Goal: Information Seeking & Learning: Learn about a topic

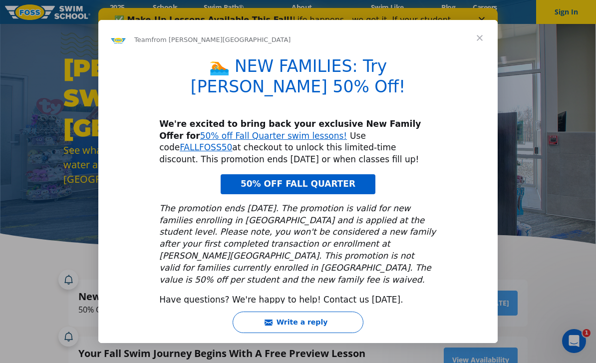
scroll to position [29, 0]
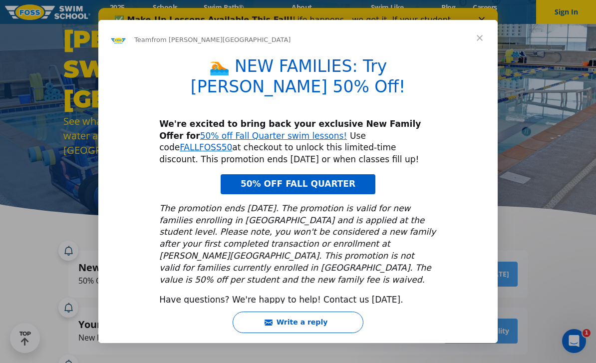
click at [484, 48] on span "Close" at bounding box center [480, 38] width 36 height 36
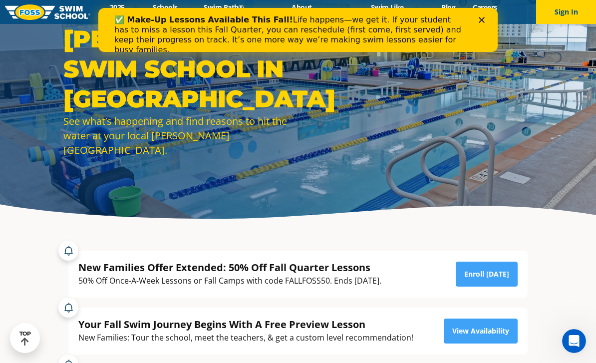
click at [485, 21] on div "Close" at bounding box center [484, 20] width 10 height 6
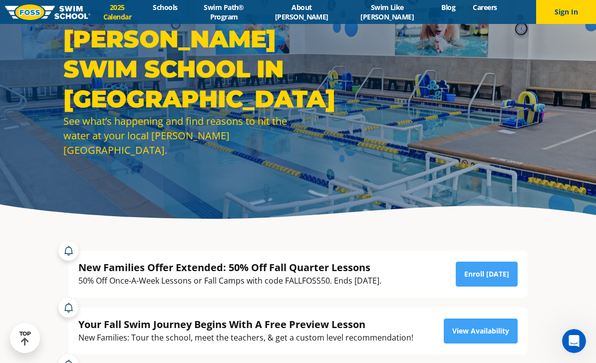
click at [129, 16] on link "2025 Calendar" at bounding box center [117, 11] width 54 height 19
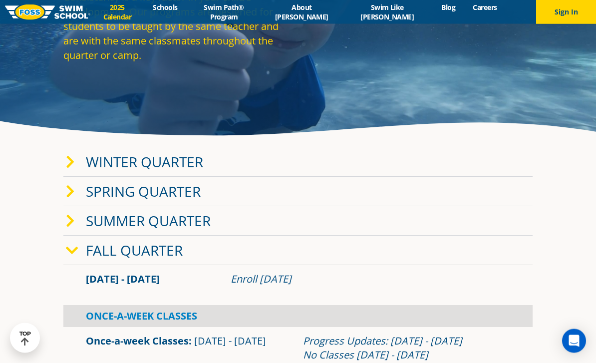
click at [79, 258] on span at bounding box center [76, 251] width 20 height 14
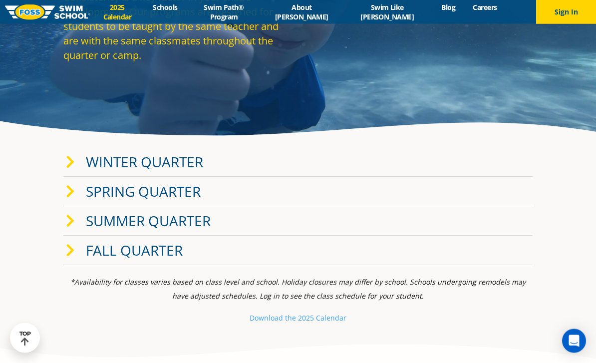
scroll to position [112, 0]
click at [73, 258] on icon at bounding box center [70, 251] width 9 height 14
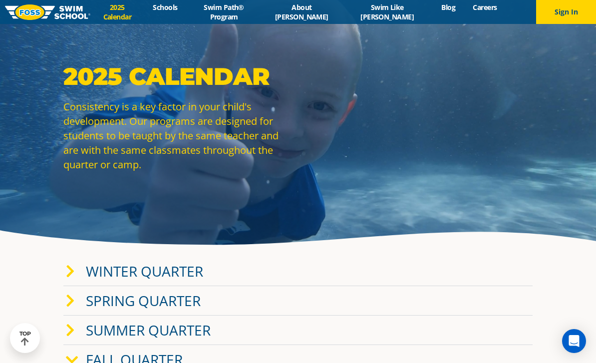
scroll to position [0, 0]
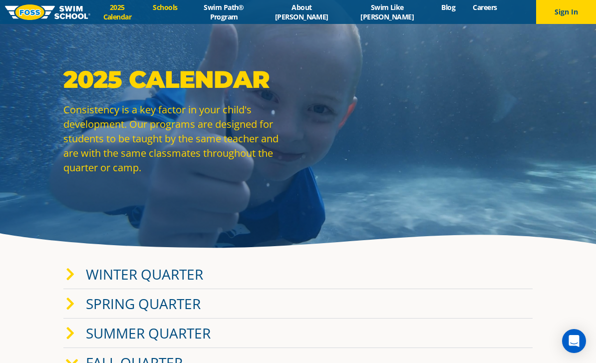
click at [181, 12] on link "Schools" at bounding box center [165, 6] width 42 height 9
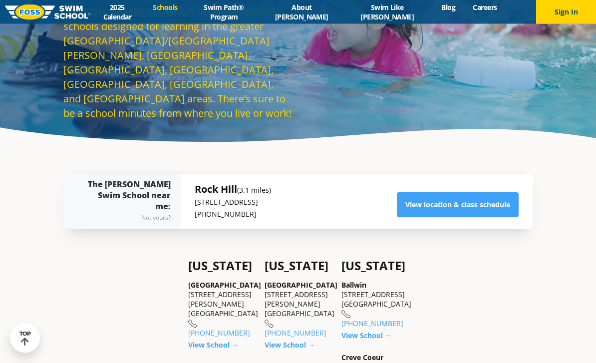
scroll to position [106, 0]
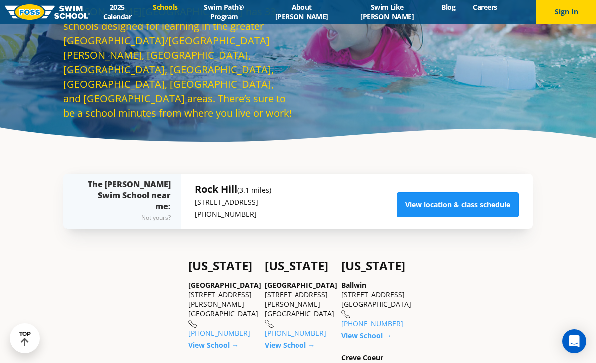
click at [500, 217] on link "View location & class schedule" at bounding box center [458, 204] width 122 height 25
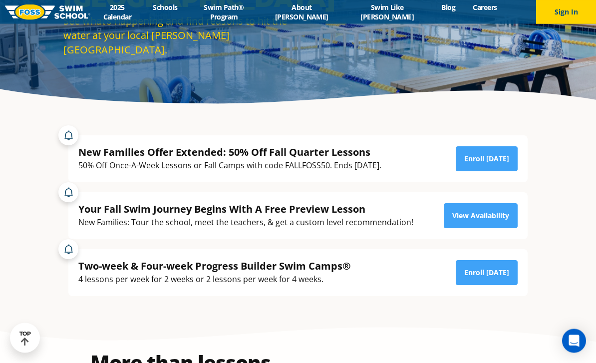
scroll to position [144, 0]
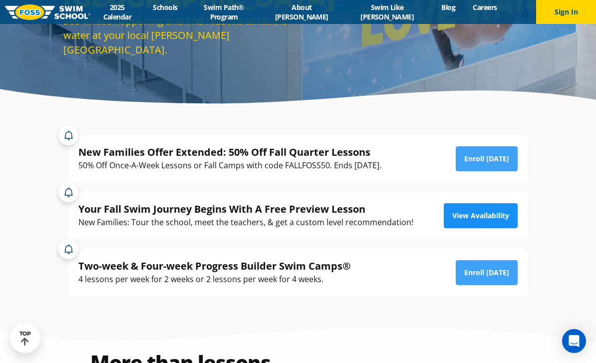
click at [490, 228] on link "View Availability" at bounding box center [481, 215] width 74 height 25
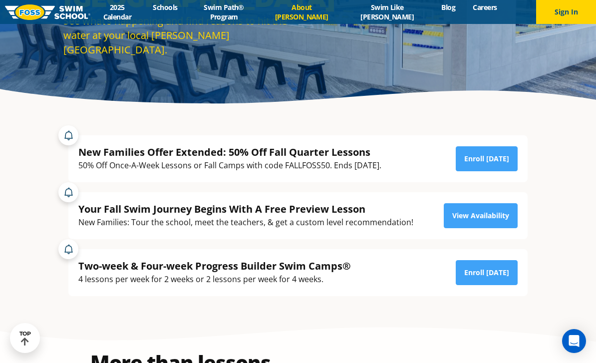
click at [334, 16] on link "About [PERSON_NAME]" at bounding box center [302, 11] width 80 height 19
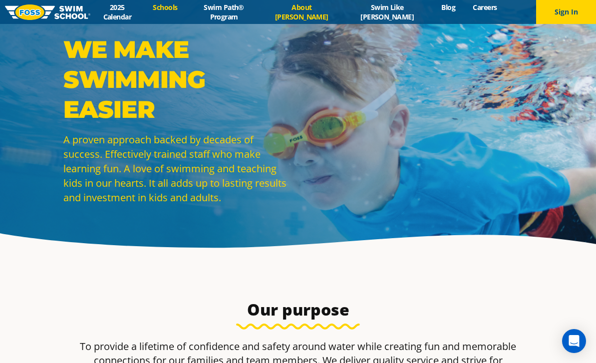
click at [186, 12] on link "Schools" at bounding box center [165, 6] width 42 height 9
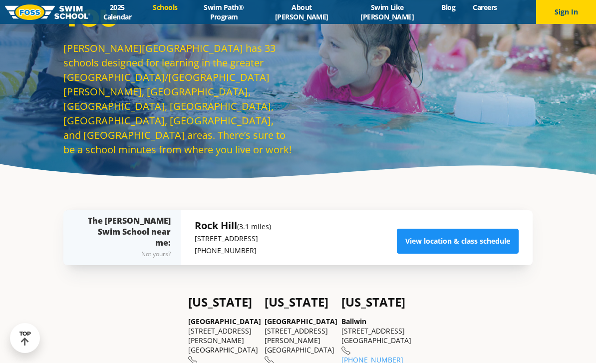
click at [486, 254] on link "View location & class schedule" at bounding box center [458, 241] width 122 height 25
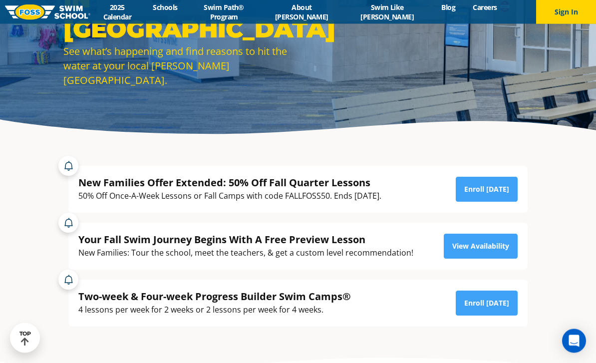
scroll to position [114, 0]
click at [505, 315] on link "Enroll Today" at bounding box center [487, 302] width 62 height 25
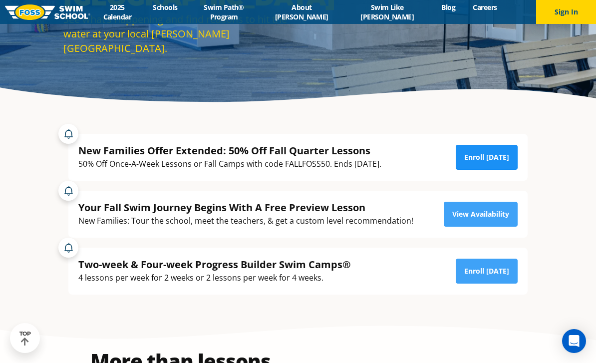
click at [502, 170] on link "Enroll Today" at bounding box center [487, 157] width 62 height 25
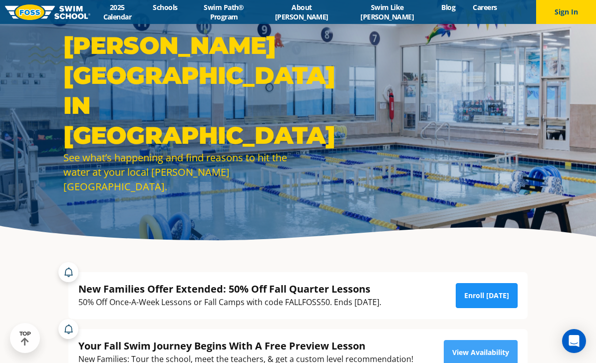
scroll to position [0, 0]
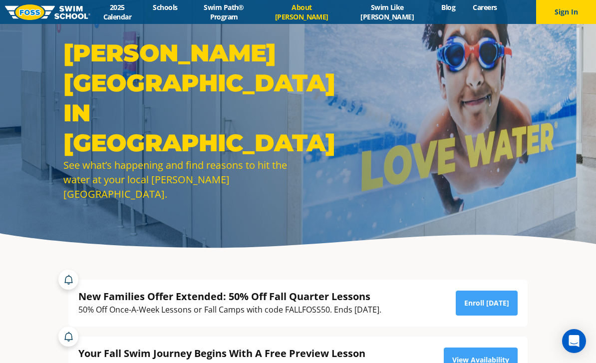
click at [320, 15] on link "About [PERSON_NAME]" at bounding box center [302, 11] width 80 height 19
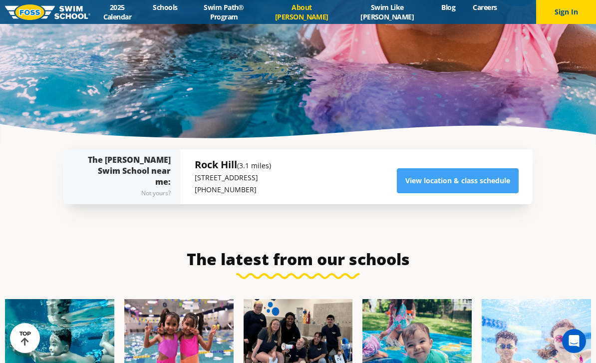
scroll to position [2165, 0]
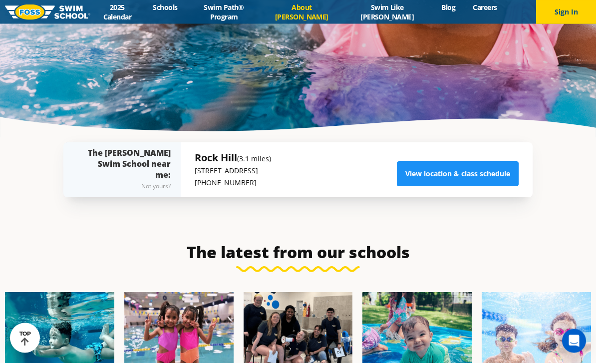
click at [476, 162] on link "View location & class schedule" at bounding box center [458, 174] width 122 height 25
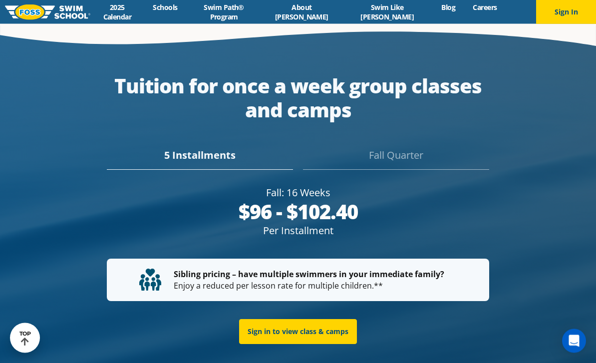
scroll to position [1804, 0]
click at [412, 157] on div "Fall Quarter" at bounding box center [396, 159] width 186 height 22
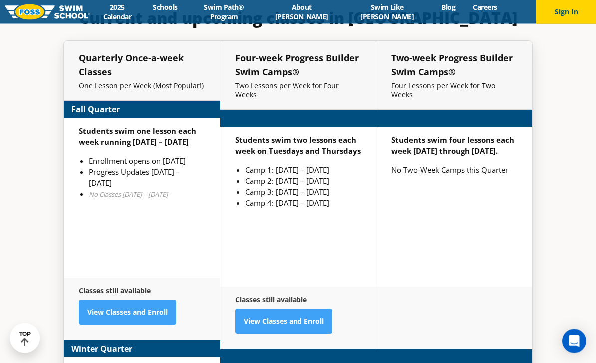
scroll to position [2284, 0]
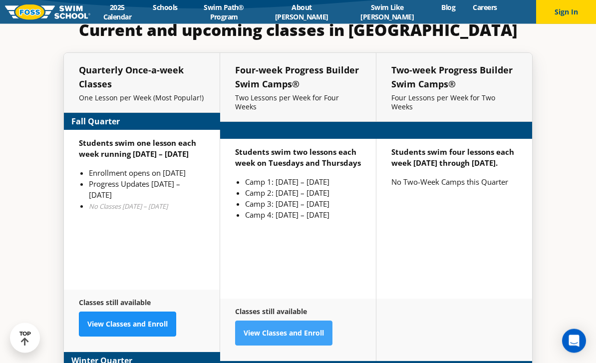
click at [157, 325] on link "View Classes and Enroll" at bounding box center [127, 324] width 97 height 25
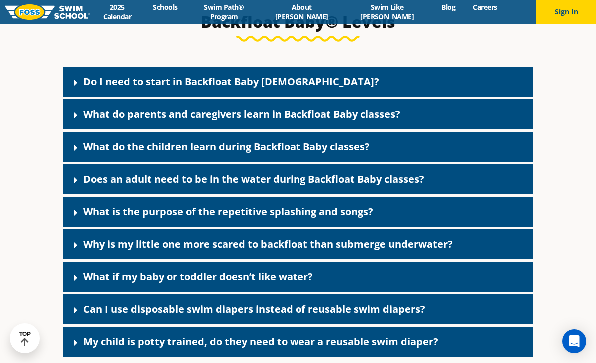
click at [352, 97] on div "Do I need to start in Backfloat Baby [DEMOGRAPHIC_DATA]?" at bounding box center [297, 82] width 469 height 30
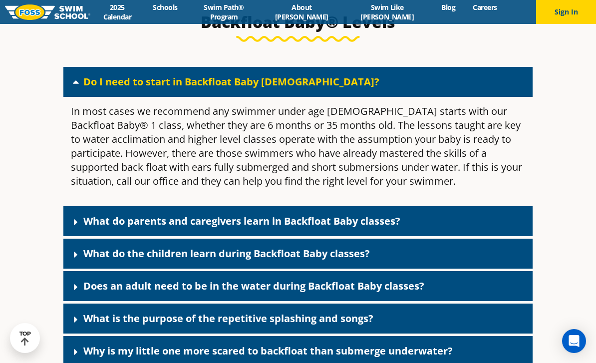
click at [452, 97] on div "Do I need to start in Backfloat Baby [DEMOGRAPHIC_DATA]?" at bounding box center [297, 82] width 469 height 30
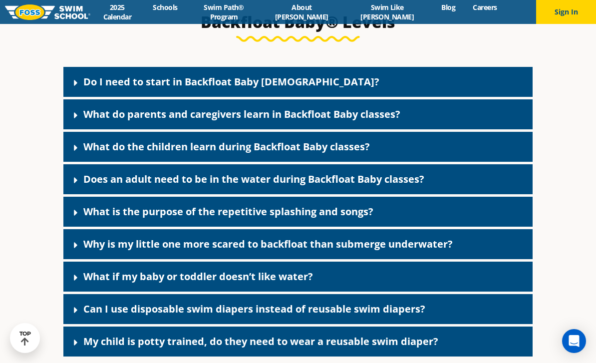
click at [420, 129] on div "What do parents and caregivers learn in Backfloat Baby classes?" at bounding box center [297, 114] width 469 height 30
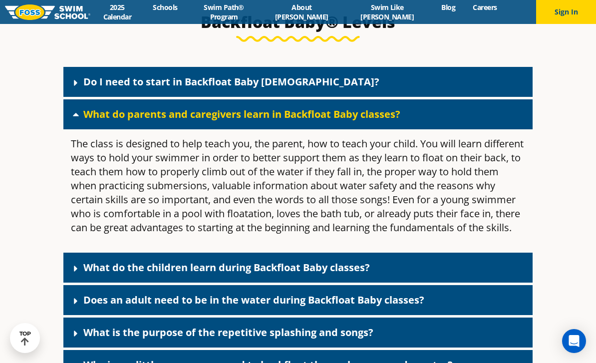
click at [418, 129] on div "What do parents and caregivers learn in Backfloat Baby classes?" at bounding box center [297, 114] width 469 height 30
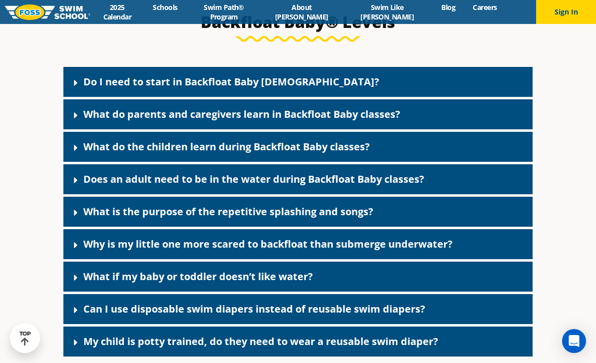
click at [407, 162] on div "What do the children learn during Backfloat Baby classes?" at bounding box center [297, 147] width 469 height 30
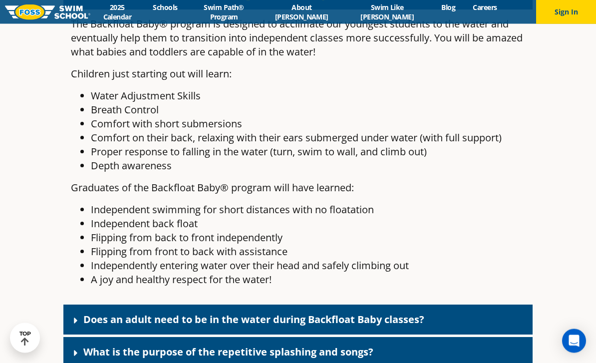
scroll to position [2329, 0]
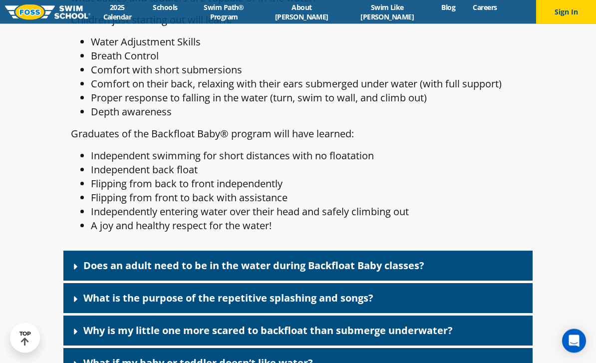
click at [357, 273] on link "Does an adult need to be in the water during Backfloat Baby classes?" at bounding box center [253, 265] width 341 height 13
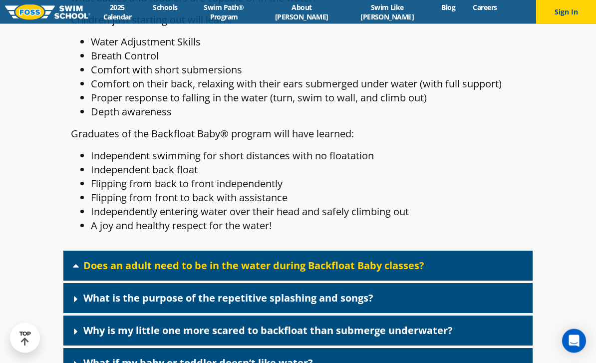
scroll to position [2382, 0]
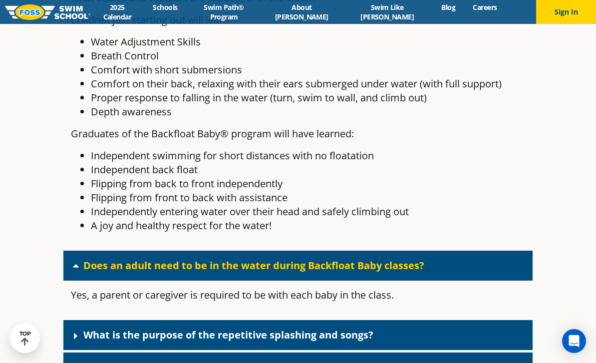
click at [358, 272] on link "Does an adult need to be in the water during Backfloat Baby classes?" at bounding box center [253, 265] width 341 height 13
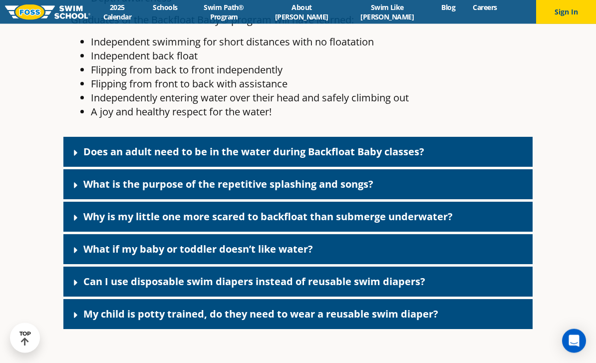
scroll to position [2497, 0]
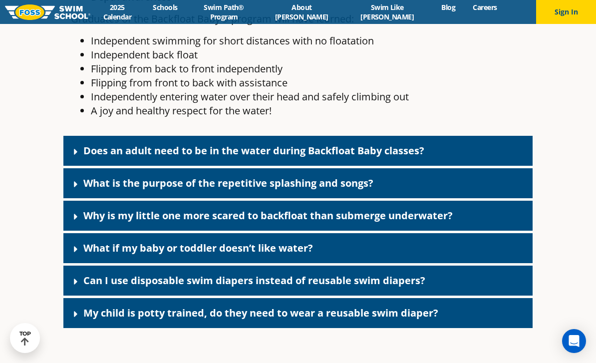
click at [348, 287] on link "Can I use disposable swim diapers instead of reusable swim diapers?" at bounding box center [254, 280] width 342 height 13
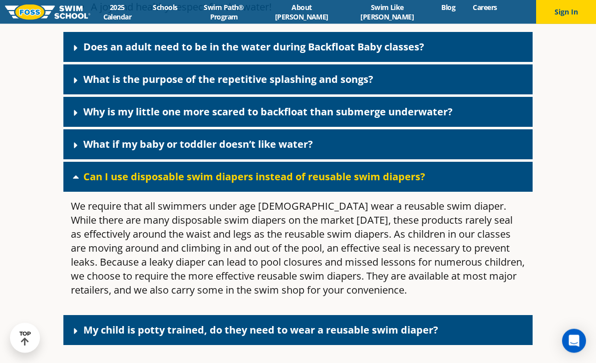
scroll to position [2601, 0]
click at [401, 183] on link "Can I use disposable swim diapers instead of reusable swim diapers?" at bounding box center [254, 176] width 342 height 13
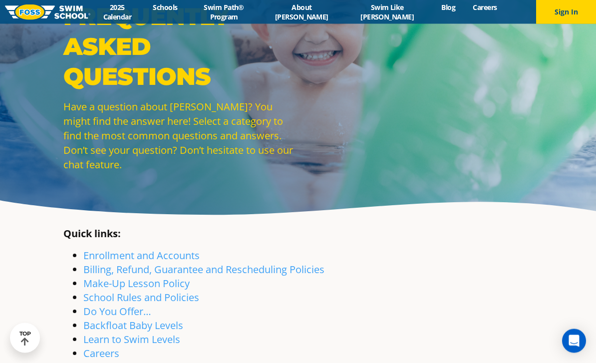
scroll to position [0, 0]
